Goal: Task Accomplishment & Management: Use online tool/utility

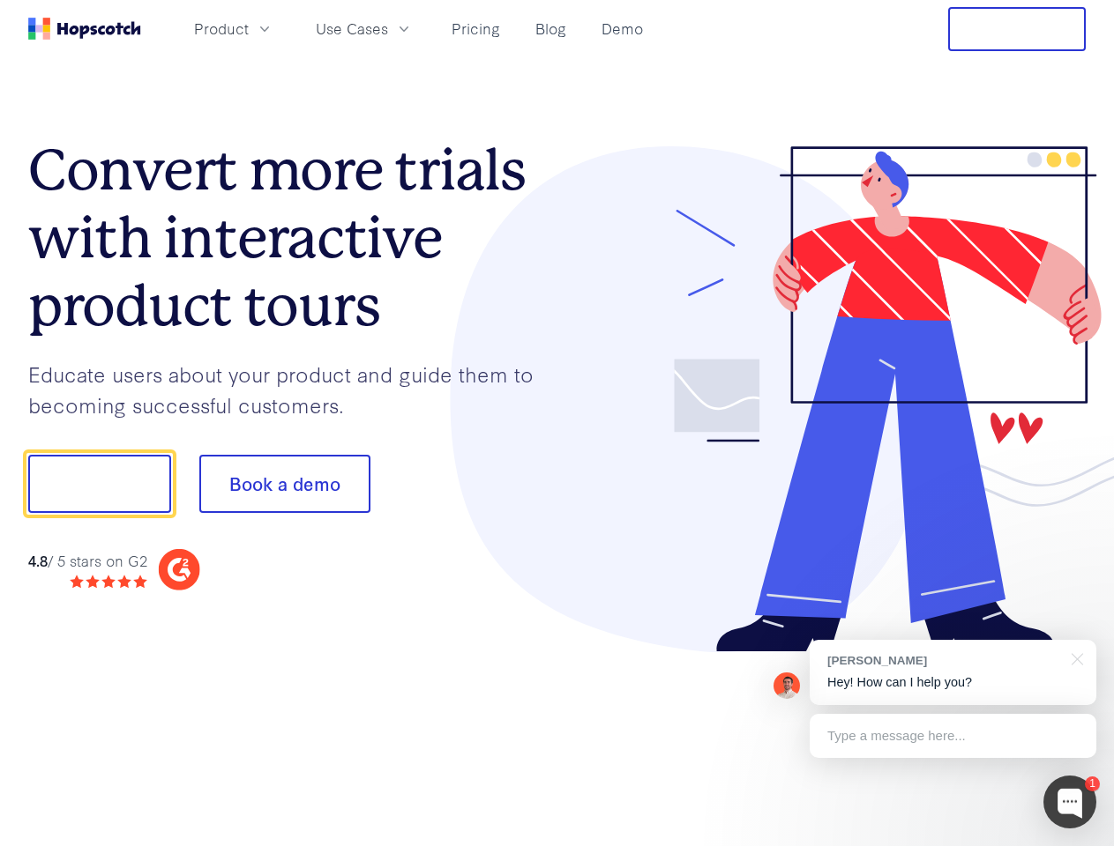
click at [557, 423] on div at bounding box center [821, 399] width 529 height 507
click at [249, 28] on span "Product" at bounding box center [221, 29] width 55 height 22
click at [388, 28] on span "Use Cases" at bounding box center [352, 29] width 72 height 22
click at [1017, 29] on button "Free Trial" at bounding box center [1017, 29] width 138 height 44
click at [99, 484] on button "Show me!" at bounding box center [99, 484] width 143 height 58
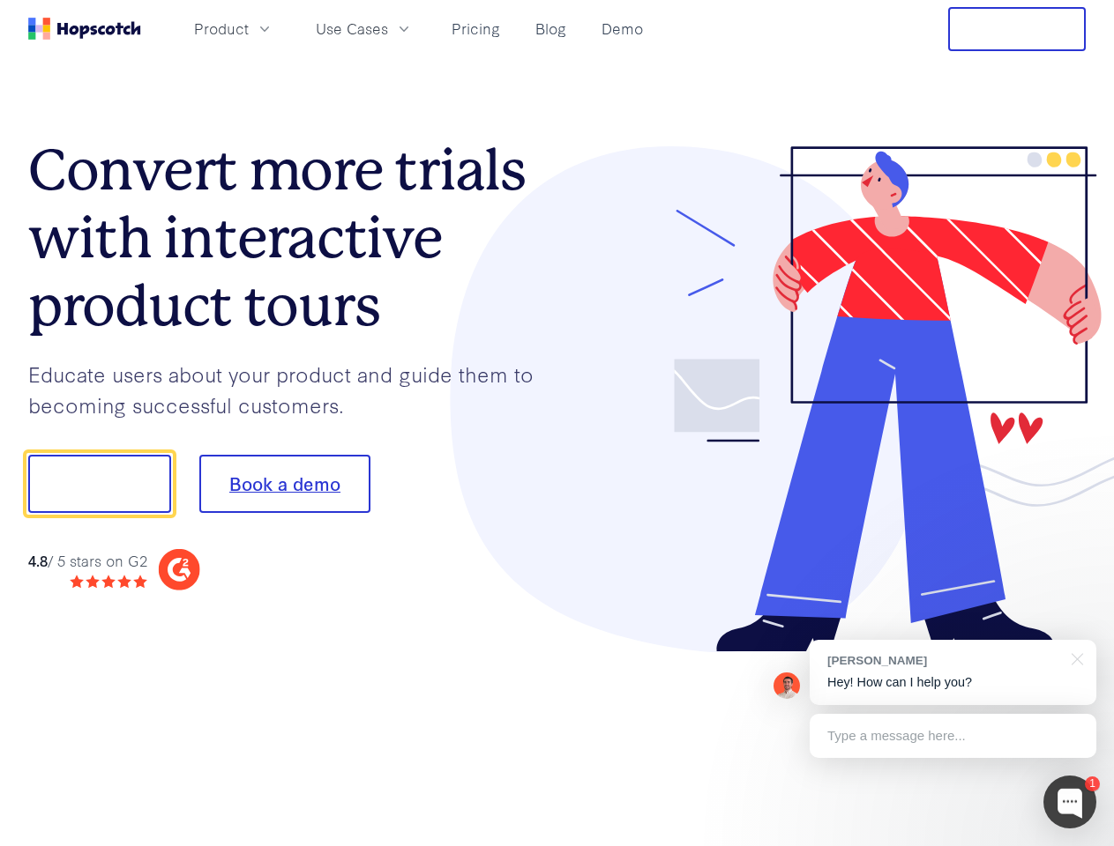
click at [284, 484] on button "Book a demo" at bounding box center [284, 484] width 171 height 58
click at [1069, 802] on div at bounding box center [1069, 802] width 53 height 53
click at [952, 673] on div "[PERSON_NAME] Hey! How can I help you?" at bounding box center [952, 672] width 287 height 65
click at [1074, 658] on div at bounding box center [930, 600] width 331 height 352
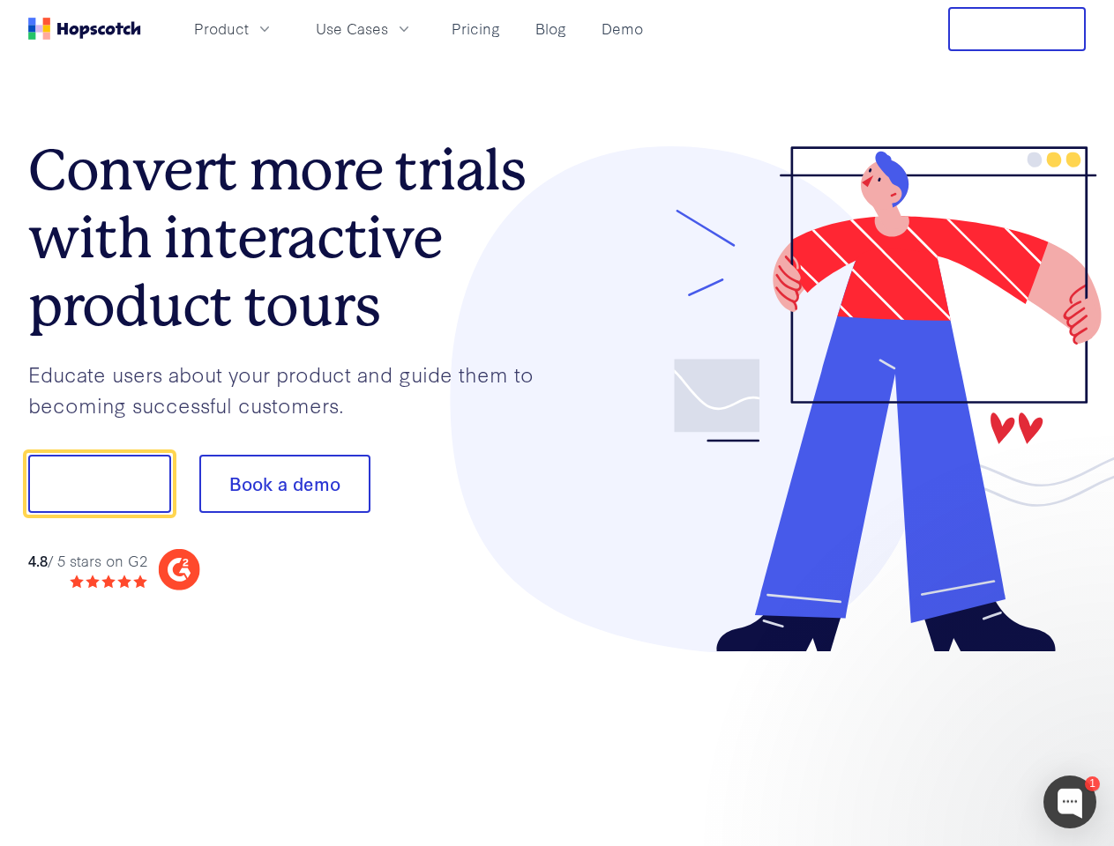
click at [952, 736] on div at bounding box center [930, 600] width 331 height 352
